Goal: Task Accomplishment & Management: Manage account settings

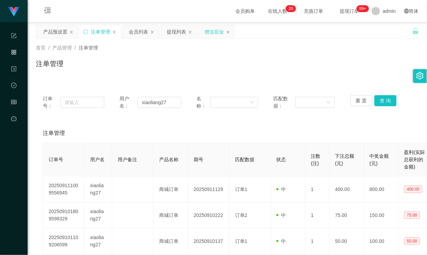
click at [213, 30] on div "赠送彩金" at bounding box center [214, 31] width 19 height 13
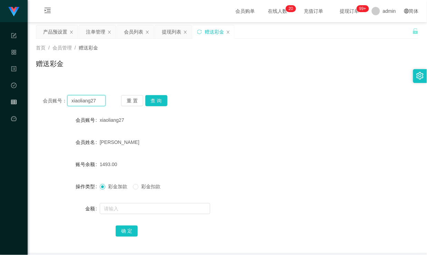
click at [86, 101] on input "xiaoliang27" at bounding box center [86, 100] width 38 height 11
type input "chenkangnam"
click at [160, 99] on button "查 询" at bounding box center [156, 100] width 22 height 11
click at [113, 120] on span "Chenkangnam" at bounding box center [115, 120] width 31 height 6
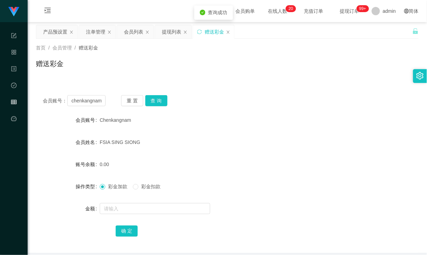
click at [113, 120] on span "Chenkangnam" at bounding box center [115, 120] width 31 height 6
copy span "Chenkangnam"
click at [161, 101] on button "查 询" at bounding box center [156, 100] width 22 height 11
click at [92, 102] on input "chenkangnam" at bounding box center [86, 100] width 38 height 11
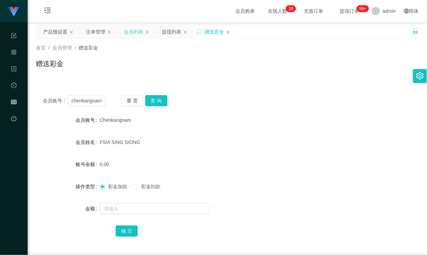
click at [132, 32] on div "会员列表" at bounding box center [133, 31] width 19 height 13
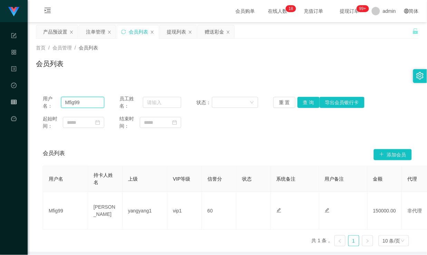
drag, startPoint x: 85, startPoint y: 103, endPoint x: 1, endPoint y: 97, distance: 83.8
click at [1, 97] on section "代理端 系统配置 产品管理 内容中心 数据中心 会员管理 平台首页 保存配置 重置配置 整体风格设置 主题色 导航设置 内容区域宽度 定宽 固定Header …" at bounding box center [213, 142] width 427 height 284
paste input "chenkangnam"
type input "chenkangnam"
click at [305, 100] on button "查 询" at bounding box center [309, 102] width 22 height 11
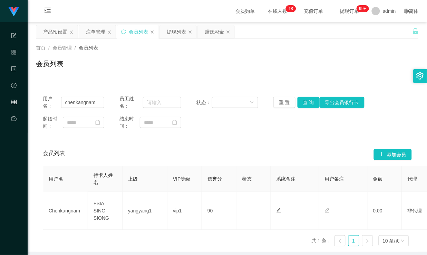
click at [225, 74] on div "会员列表" at bounding box center [227, 66] width 383 height 16
click at [74, 103] on input "chenkangnam" at bounding box center [82, 102] width 43 height 11
click at [95, 102] on input "chenkangnam" at bounding box center [82, 102] width 43 height 11
drag, startPoint x: 98, startPoint y: 101, endPoint x: 63, endPoint y: 99, distance: 35.3
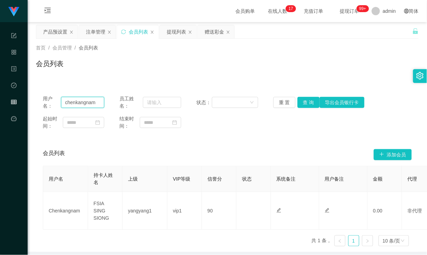
click at [63, 99] on input "chenkangnam" at bounding box center [82, 102] width 43 height 11
click at [175, 62] on div "会员列表" at bounding box center [227, 66] width 383 height 16
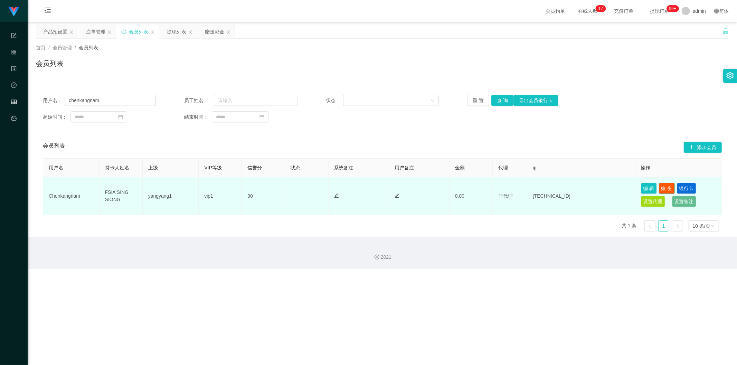
click at [427, 188] on button "账 变" at bounding box center [667, 188] width 16 height 11
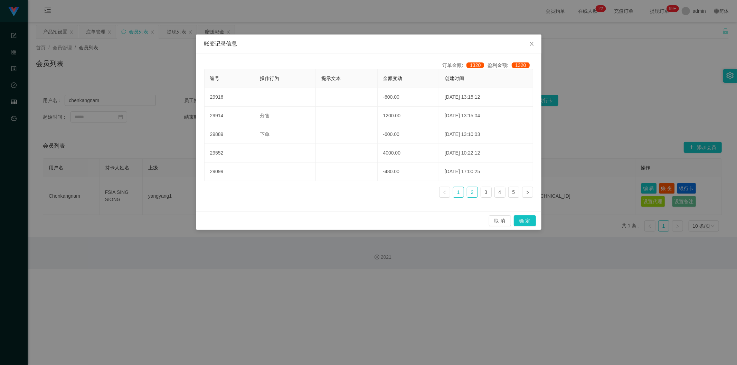
click at [427, 194] on link "2" at bounding box center [472, 192] width 10 height 10
click at [427, 189] on link "3" at bounding box center [486, 192] width 10 height 10
click at [427, 190] on link "4" at bounding box center [500, 192] width 10 height 10
click at [427, 191] on link "5" at bounding box center [513, 192] width 10 height 10
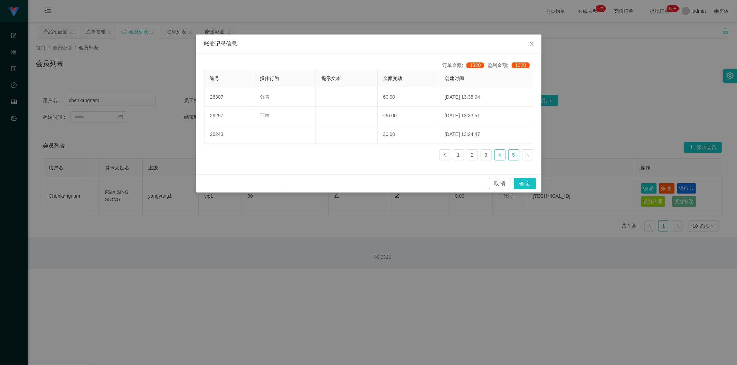
click at [427, 153] on link "4" at bounding box center [500, 155] width 10 height 10
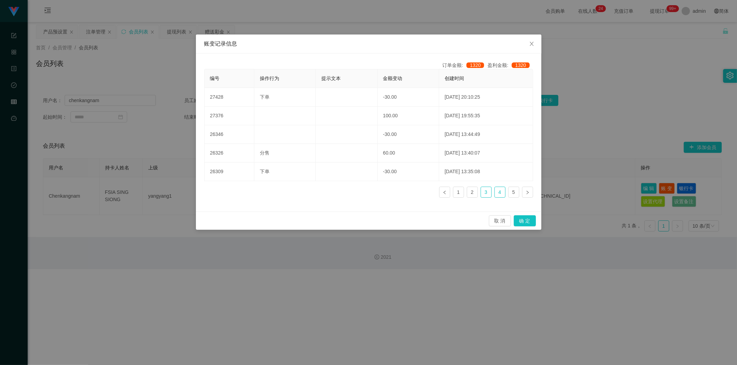
click at [427, 192] on link "3" at bounding box center [486, 192] width 10 height 10
click at [427, 192] on link "2" at bounding box center [472, 192] width 10 height 10
click at [427, 192] on link "3" at bounding box center [486, 192] width 10 height 10
click at [427, 192] on link "2" at bounding box center [472, 192] width 10 height 10
click at [427, 191] on link "1" at bounding box center [458, 192] width 10 height 10
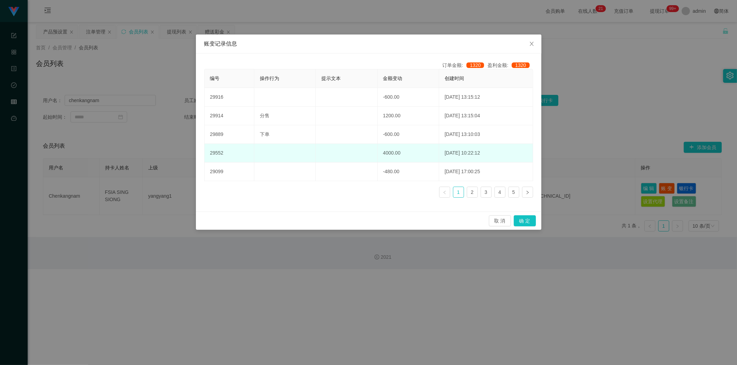
click at [379, 152] on td "4000.00" at bounding box center [408, 153] width 61 height 19
click at [378, 153] on td "4000.00" at bounding box center [408, 153] width 61 height 19
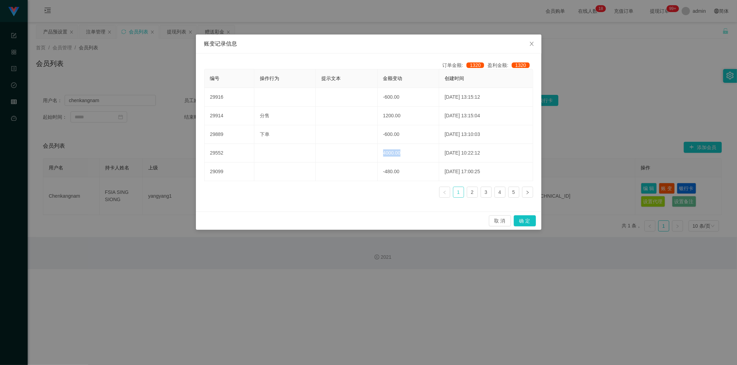
click at [427, 190] on link "1" at bounding box center [458, 192] width 10 height 10
click at [427, 45] on icon "图标: close" at bounding box center [532, 44] width 4 height 4
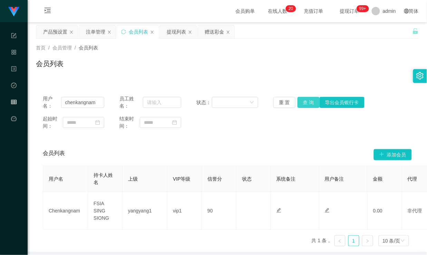
click at [311, 107] on button "查 询" at bounding box center [309, 102] width 22 height 11
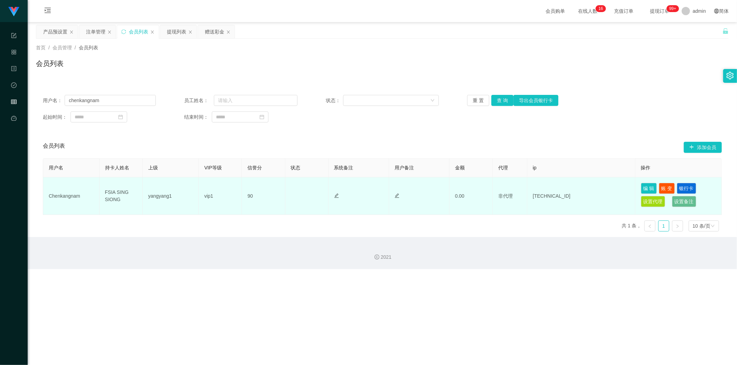
click at [427, 197] on td "[TECHNICAL_ID]" at bounding box center [581, 197] width 108 height 38
click at [61, 198] on td "Chenkangnam" at bounding box center [71, 197] width 56 height 38
click at [160, 198] on td "yangyang1" at bounding box center [171, 197] width 56 height 38
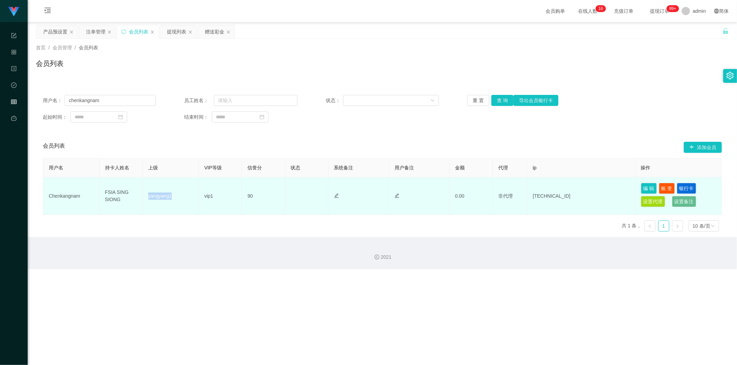
click at [160, 198] on td "yangyang1" at bounding box center [171, 197] width 56 height 38
click at [427, 198] on td "[TECHNICAL_ID]" at bounding box center [581, 197] width 108 height 38
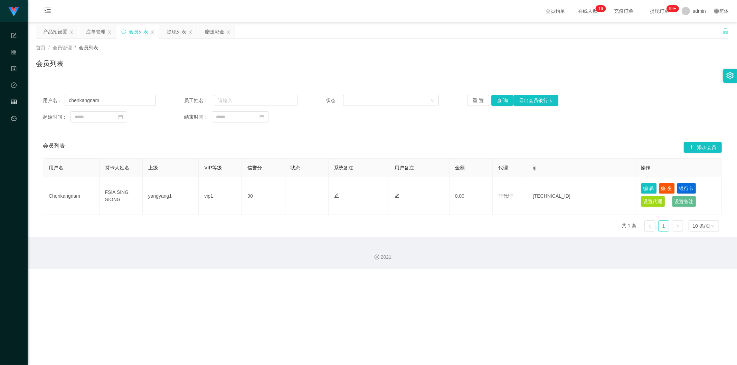
click at [427, 107] on div "用户名： chenkangnam 员工姓名： 状态： 重 置 查 询 导出会员银行卡 起始时间： 结束时间：" at bounding box center [382, 108] width 693 height 41
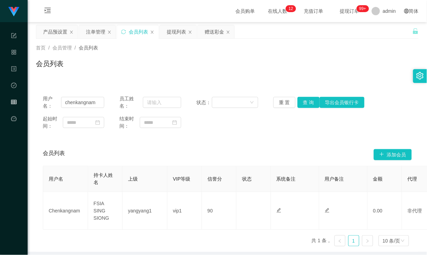
click at [205, 59] on div "会员列表" at bounding box center [227, 66] width 383 height 16
click at [84, 101] on input "chenkangnam" at bounding box center [82, 102] width 43 height 11
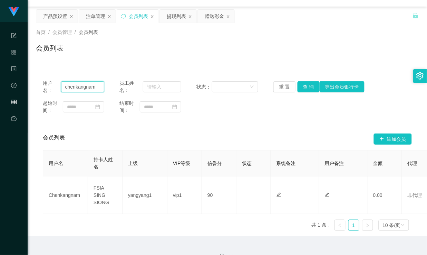
scroll to position [29, 0]
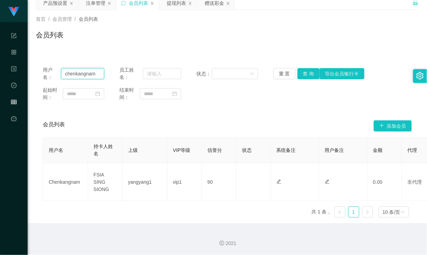
click at [80, 71] on input "chenkangnam" at bounding box center [82, 73] width 43 height 11
click at [280, 46] on div "首页 / 会员管理 / 会员列表 / 会员列表" at bounding box center [228, 30] width 400 height 41
click at [277, 30] on div "会员列表" at bounding box center [227, 38] width 383 height 16
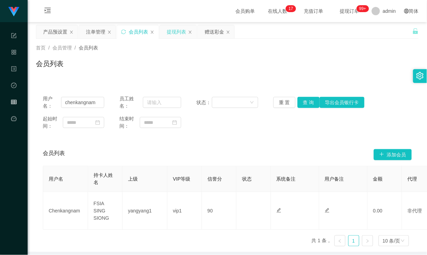
click at [177, 26] on div "提现列表" at bounding box center [176, 31] width 19 height 13
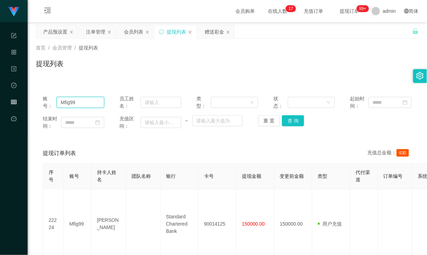
drag, startPoint x: 83, startPoint y: 103, endPoint x: 32, endPoint y: 96, distance: 51.2
click at [32, 96] on main "关闭左侧 关闭右侧 关闭其它 刷新页面 产品预设置 注单管理 会员列表 提现列表 赠送彩金 首页 / 会员管理 / 提现列表 / 提现列表 账号： Mfig9…" at bounding box center [228, 252] width 400 height 460
click at [98, 27] on div "注单管理" at bounding box center [95, 31] width 19 height 13
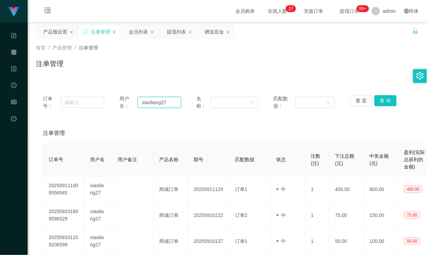
click at [144, 105] on input "xiaoliang27" at bounding box center [159, 102] width 43 height 11
click at [143, 32] on div "会员列表" at bounding box center [138, 31] width 19 height 13
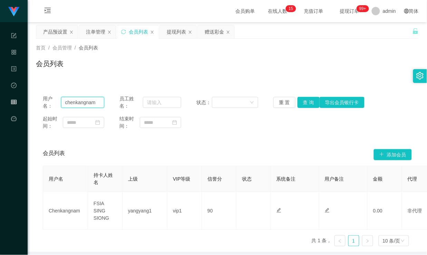
click at [74, 101] on input "chenkangnam" at bounding box center [82, 102] width 43 height 11
click at [301, 101] on button "查 询" at bounding box center [309, 102] width 22 height 11
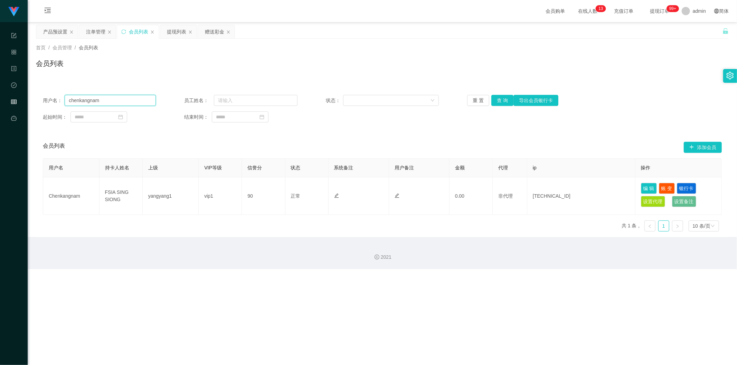
click at [109, 100] on input "chenkangnam" at bounding box center [110, 100] width 91 height 11
drag, startPoint x: 112, startPoint y: 100, endPoint x: 22, endPoint y: 100, distance: 89.1
click at [22, 100] on section "代理端 系统配置 产品管理 内容中心 数据中心 会员管理 平台首页 保存配置 重置配置 整体风格设置 主题色 导航设置 内容区域宽度 定宽 固定Header …" at bounding box center [368, 134] width 737 height 269
click at [94, 31] on div "注单管理" at bounding box center [95, 31] width 19 height 13
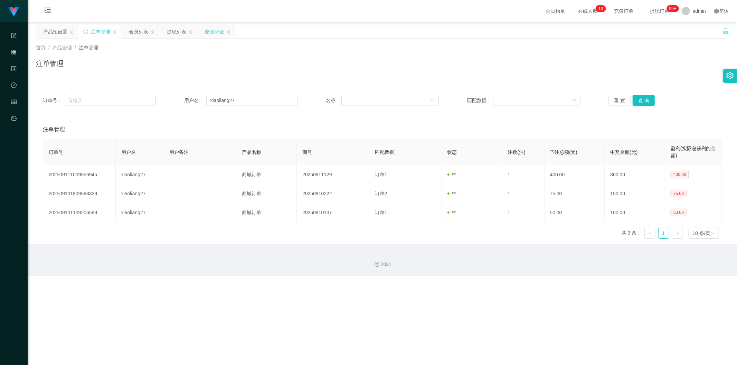
click at [212, 28] on div "赠送彩金" at bounding box center [214, 31] width 19 height 13
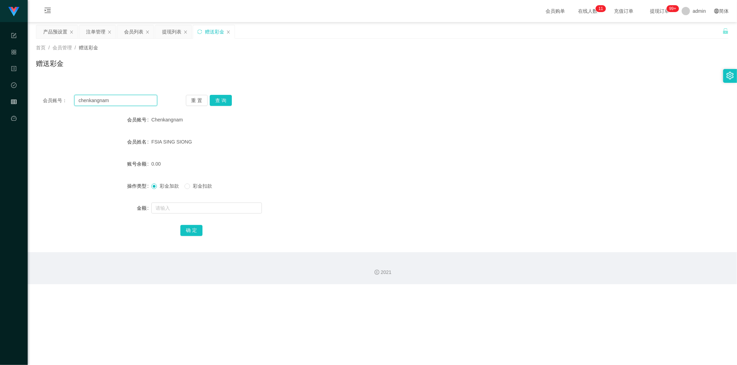
drag, startPoint x: 114, startPoint y: 104, endPoint x: 45, endPoint y: 106, distance: 69.1
click at [45, 106] on div "会员账号： chenkangnam 重 置 查 询 会员账号 Chenkangnam 会员姓名 FSIA SING SIONG 账号余额 0.00 操作类型 …" at bounding box center [382, 170] width 693 height 164
click at [227, 102] on button "查 询" at bounding box center [221, 100] width 22 height 11
click at [222, 101] on button "查 询" at bounding box center [221, 100] width 22 height 11
click at [137, 32] on div "会员列表" at bounding box center [133, 31] width 19 height 13
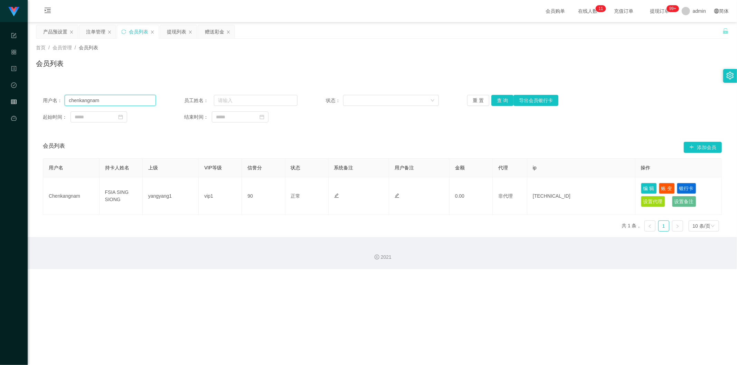
drag, startPoint x: 108, startPoint y: 100, endPoint x: 31, endPoint y: 106, distance: 76.9
click at [31, 106] on main "关闭左侧 关闭右侧 关闭其它 刷新页面 产品预设置 注单管理 会员列表 提现列表 赠送彩金 首页 / 会员管理 / 会员列表 / 会员列表 用户名： chen…" at bounding box center [382, 129] width 709 height 215
click at [427, 101] on button "查 询" at bounding box center [502, 100] width 22 height 11
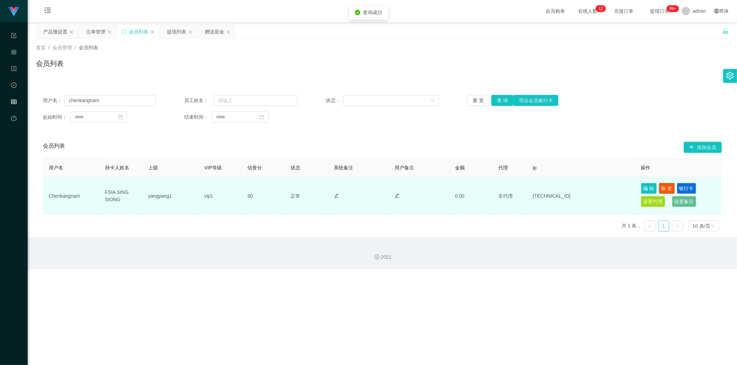
click at [427, 191] on button "账 变" at bounding box center [667, 188] width 16 height 11
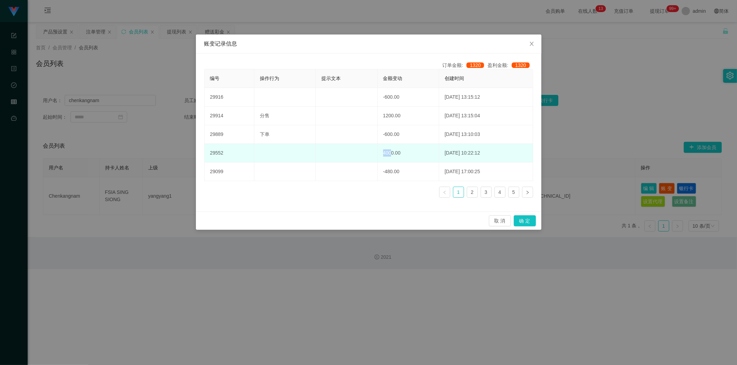
drag, startPoint x: 382, startPoint y: 152, endPoint x: 374, endPoint y: 152, distance: 7.6
click at [378, 152] on td "4000.00" at bounding box center [408, 153] width 61 height 19
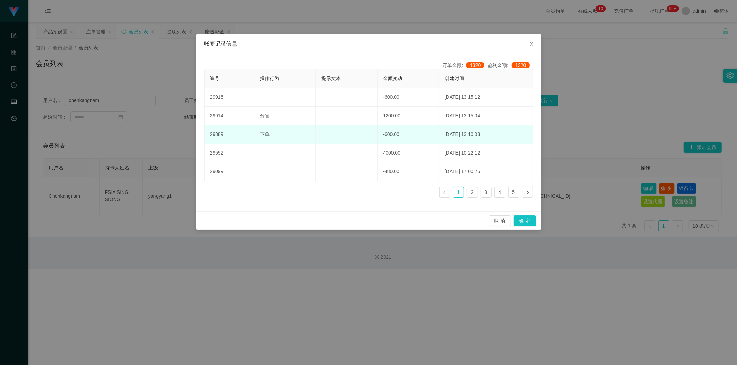
click at [394, 131] on td "-600.00" at bounding box center [408, 134] width 61 height 19
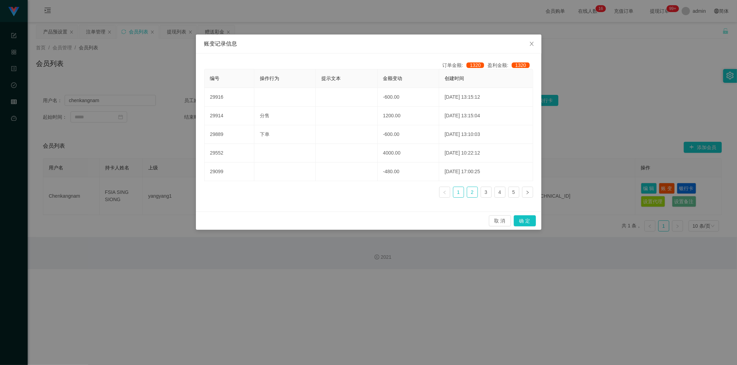
click at [427, 190] on link "2" at bounding box center [472, 192] width 10 height 10
click at [427, 44] on icon "图标: close" at bounding box center [532, 44] width 6 height 6
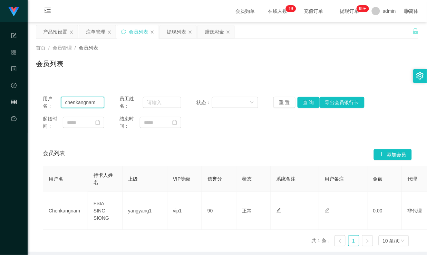
click at [82, 98] on input "chenkangnam" at bounding box center [82, 102] width 43 height 11
click at [80, 101] on input "chenkangnam" at bounding box center [82, 102] width 43 height 11
click at [211, 32] on div "赠送彩金" at bounding box center [214, 31] width 19 height 13
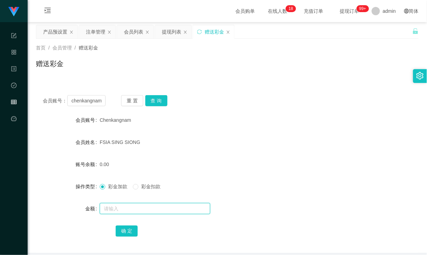
click at [128, 208] on input "text" at bounding box center [155, 208] width 111 height 11
type input "6730"
click at [127, 231] on button "确 定" at bounding box center [127, 230] width 22 height 11
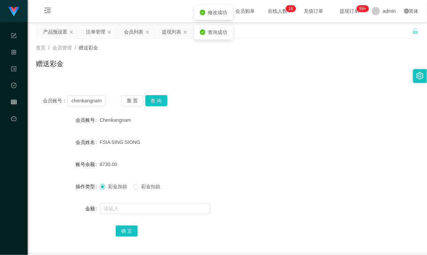
click at [370, 167] on div "账号余额 6730.00" at bounding box center [227, 164] width 383 height 14
click at [154, 101] on button "查 询" at bounding box center [156, 100] width 22 height 11
click at [45, 11] on icon "图标: menu-unfold" at bounding box center [48, 11] width 6 height 6
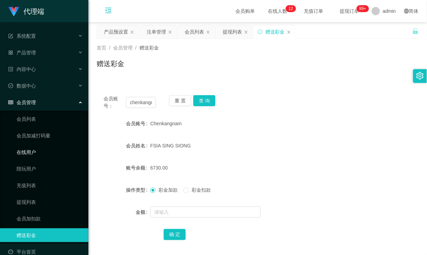
click at [33, 153] on link "在线用户" at bounding box center [50, 152] width 66 height 14
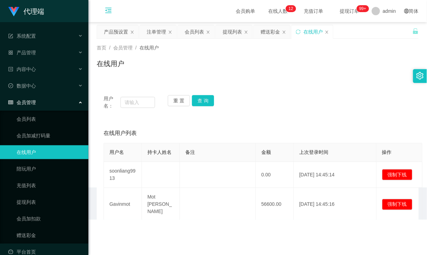
click at [41, 102] on div "会员管理" at bounding box center [44, 102] width 88 height 14
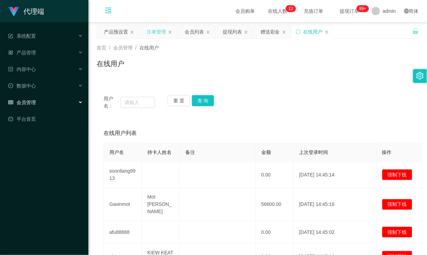
drag, startPoint x: 159, startPoint y: 32, endPoint x: 160, endPoint y: 36, distance: 4.5
click at [159, 32] on div "注单管理" at bounding box center [156, 31] width 19 height 13
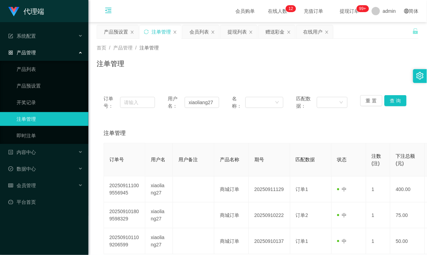
click at [104, 9] on icon "图标: menu-fold" at bounding box center [108, 11] width 23 height 22
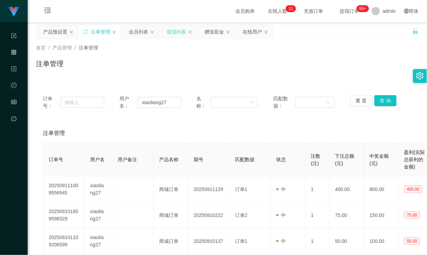
click at [171, 29] on div "提现列表" at bounding box center [176, 31] width 19 height 13
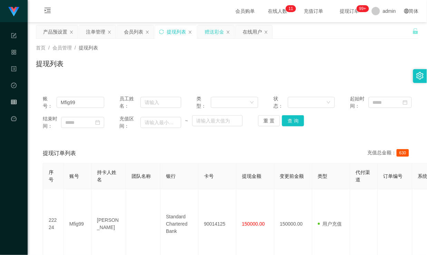
click at [207, 33] on div "赠送彩金" at bounding box center [214, 31] width 19 height 13
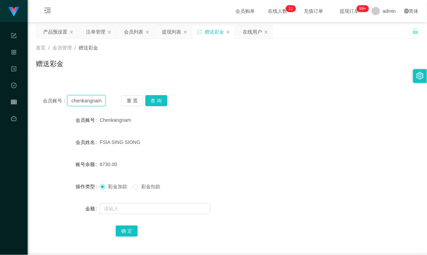
click at [85, 99] on input "chenkangnam" at bounding box center [86, 100] width 38 height 11
click at [254, 33] on div "在线用户" at bounding box center [252, 31] width 19 height 13
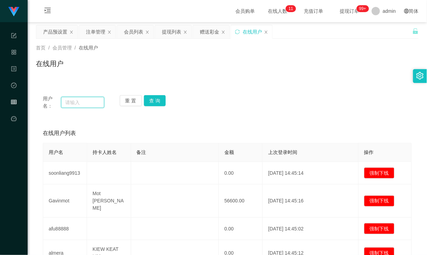
click at [88, 101] on input "text" at bounding box center [82, 102] width 43 height 11
paste input "chenkangnam"
type input "chenkangnam"
click at [154, 98] on button "查 询" at bounding box center [155, 100] width 22 height 11
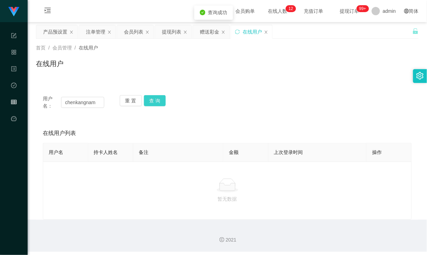
click at [150, 99] on button "查 询" at bounding box center [155, 100] width 22 height 11
click at [154, 99] on button "查 询" at bounding box center [155, 100] width 22 height 11
drag, startPoint x: 249, startPoint y: 80, endPoint x: 254, endPoint y: 74, distance: 8.4
click at [249, 80] on div "用户名： chenkangnam 重 置 查 询 在线用户列表 用户名 持卡人姓名 备注 金额 上次登录时间 操作 暂无数据" at bounding box center [227, 150] width 383 height 140
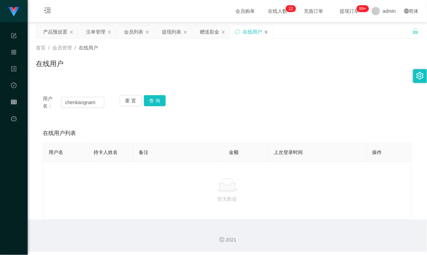
click at [265, 32] on icon "图标: close" at bounding box center [266, 32] width 4 height 4
